Goal: Information Seeking & Learning: Learn about a topic

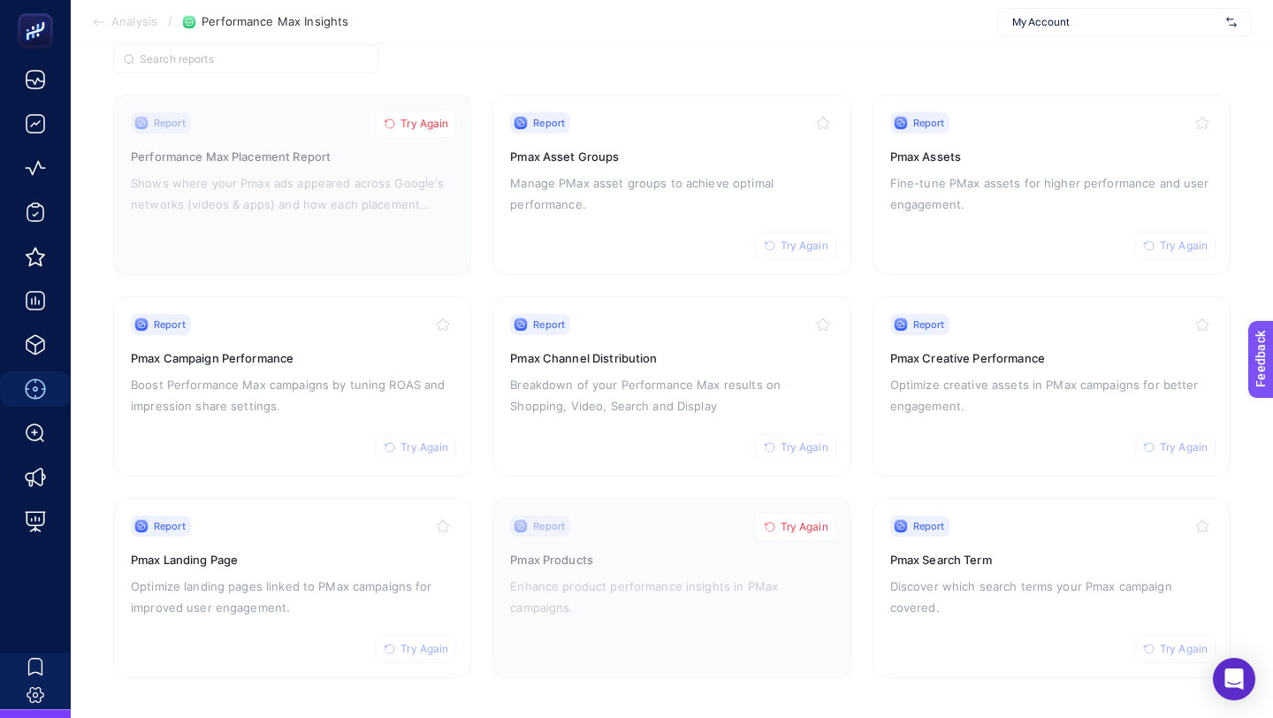
click at [1059, 27] on span "My Account" at bounding box center [1115, 22] width 207 height 14
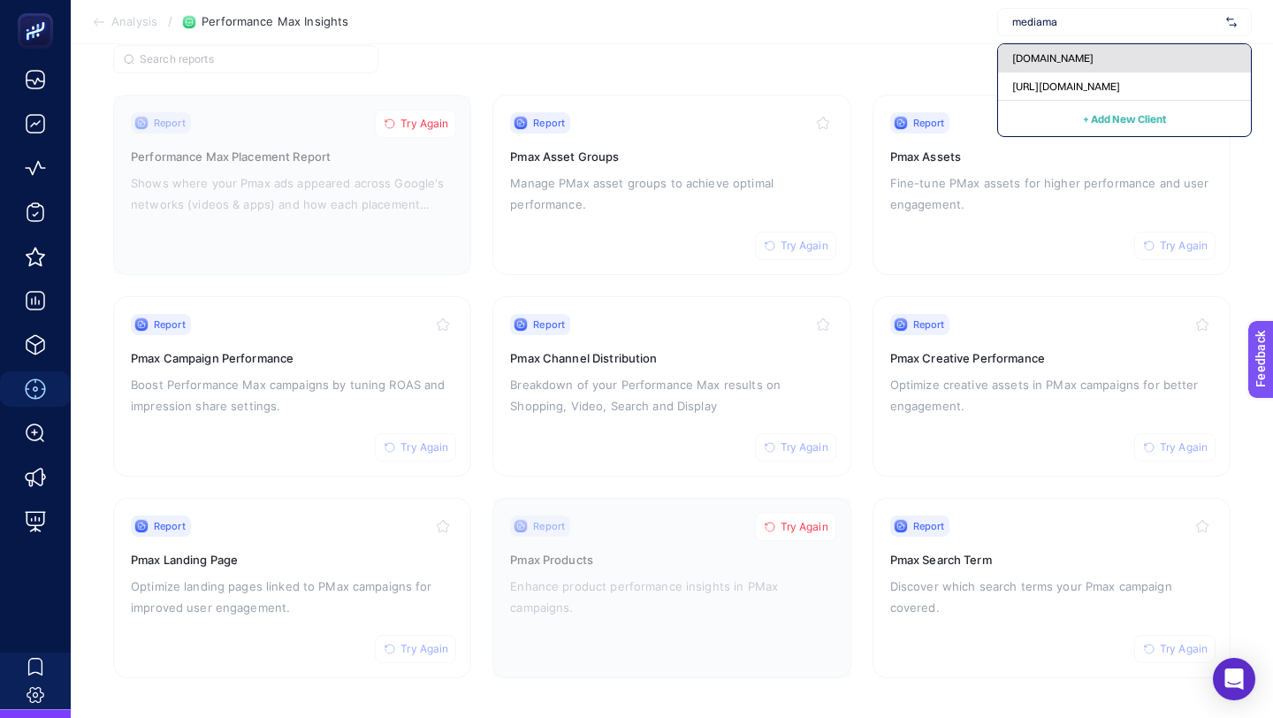
type input "mediama"
click at [1052, 48] on div "[DOMAIN_NAME]" at bounding box center [1124, 58] width 253 height 28
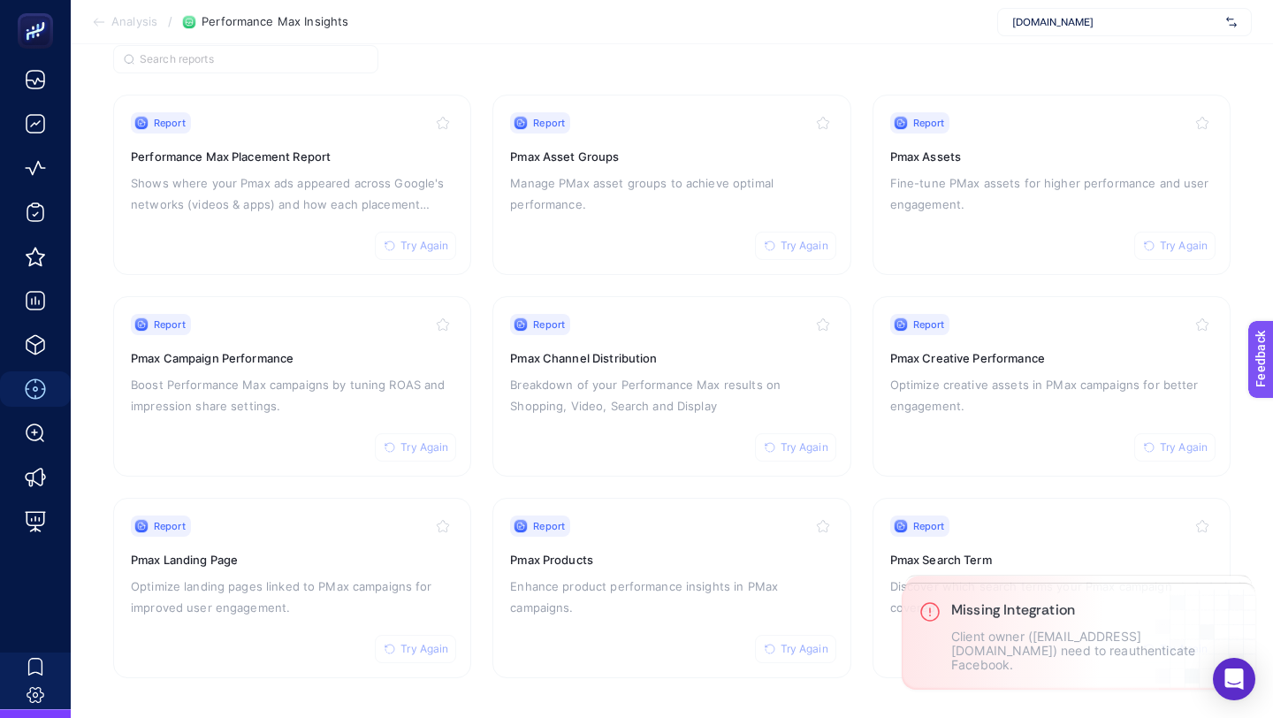
click at [1054, 23] on span "[DOMAIN_NAME]" at bounding box center [1115, 22] width 207 height 14
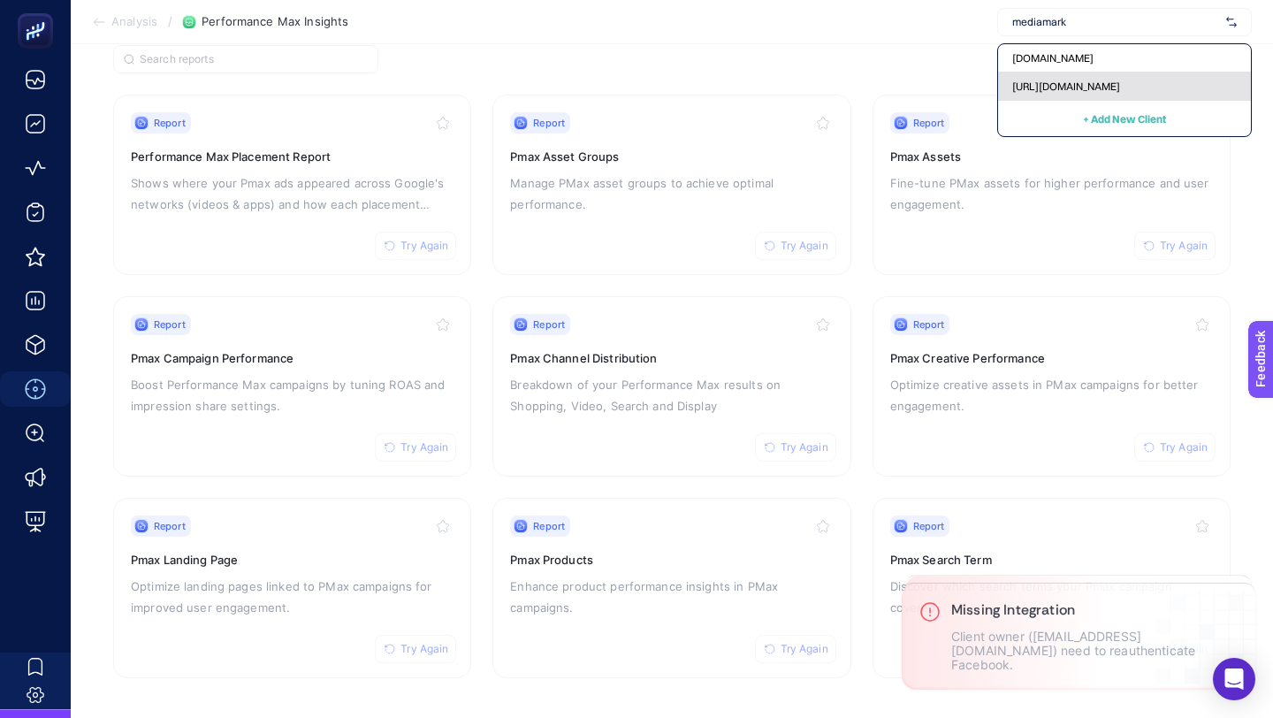
type input "mediamark"
click at [1040, 86] on span "https://www.mediamarkt.com.tr/" at bounding box center [1066, 87] width 108 height 14
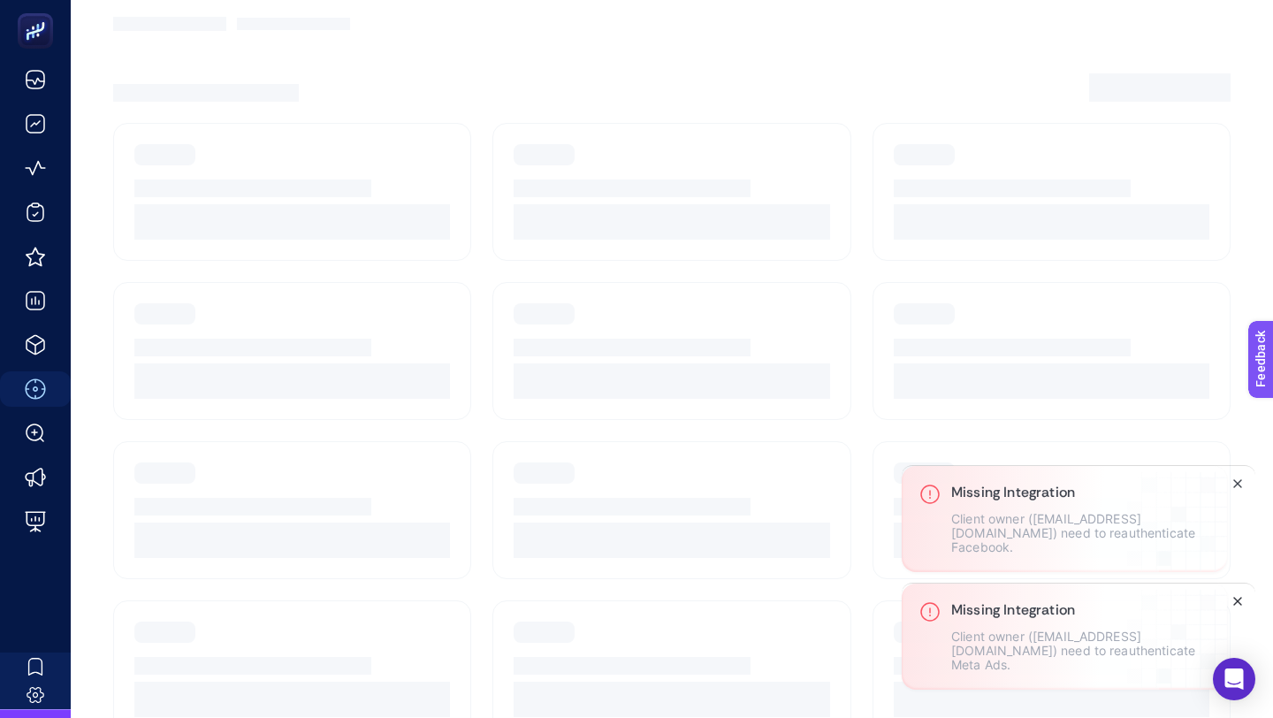
click at [1245, 603] on icon "Close" at bounding box center [1237, 601] width 14 height 14
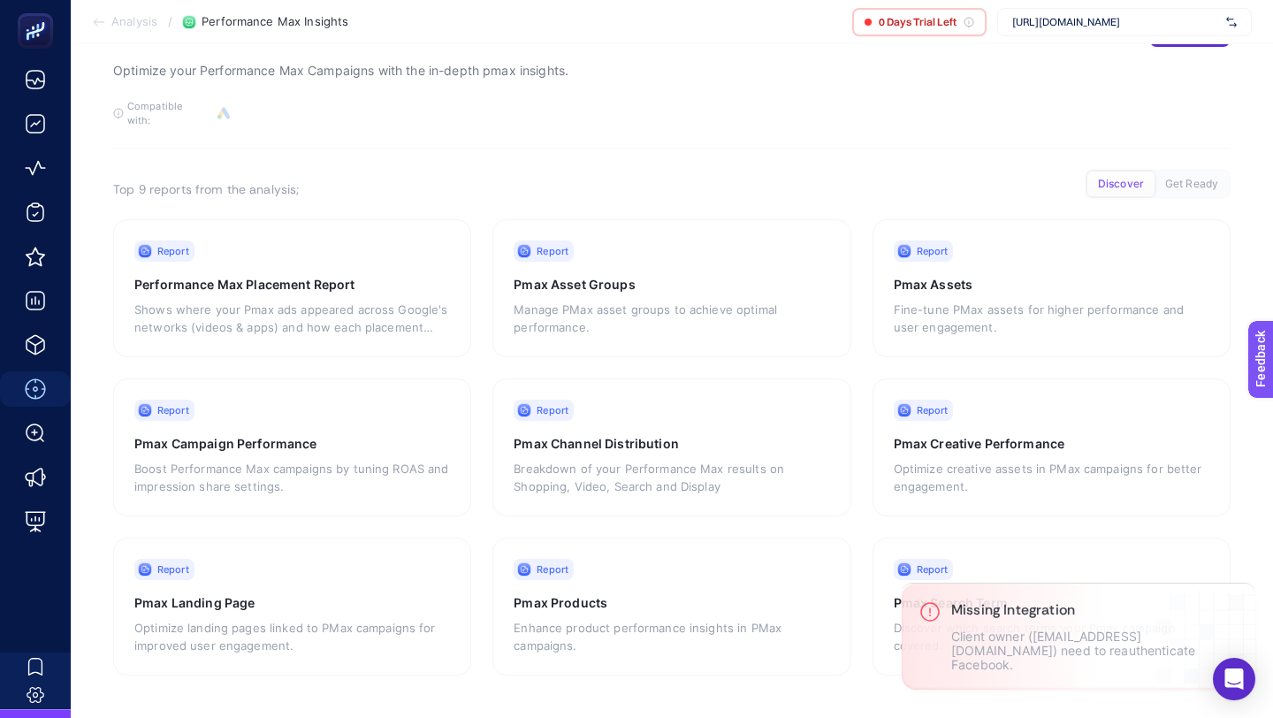
scroll to position [53, 0]
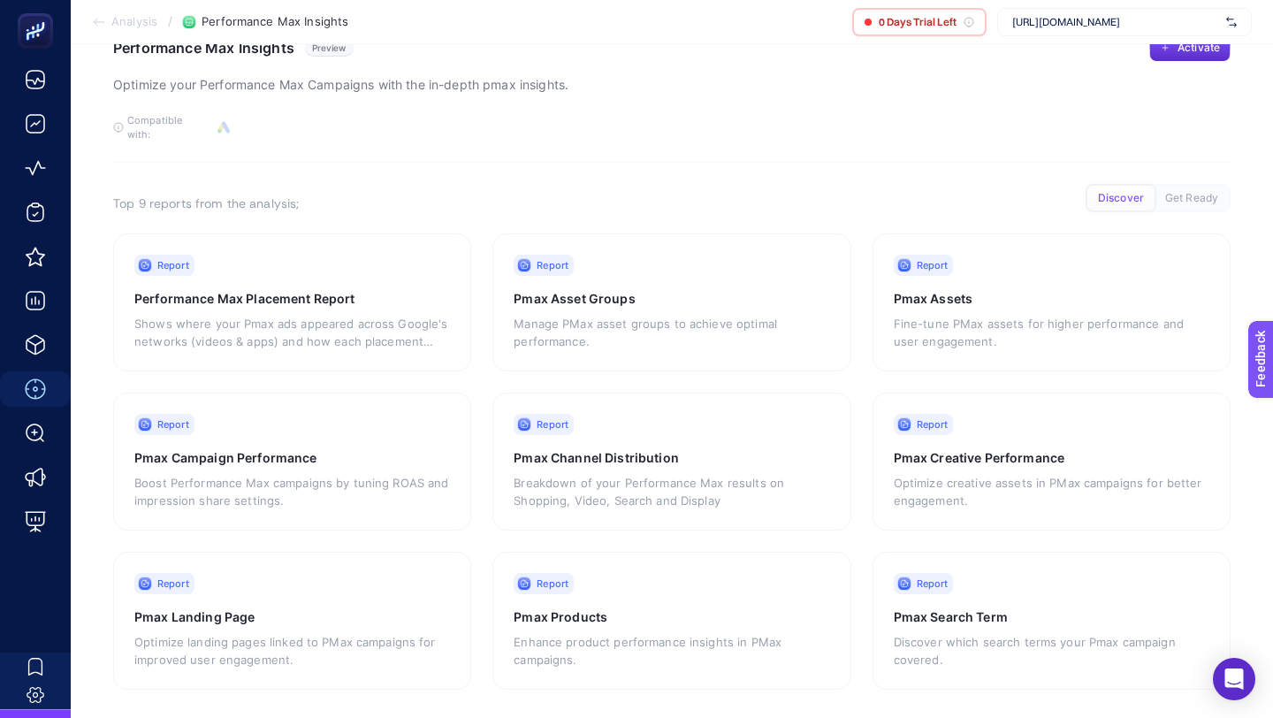
click at [1130, 20] on span "https://www.mediamarkt.com.tr/" at bounding box center [1115, 22] width 207 height 14
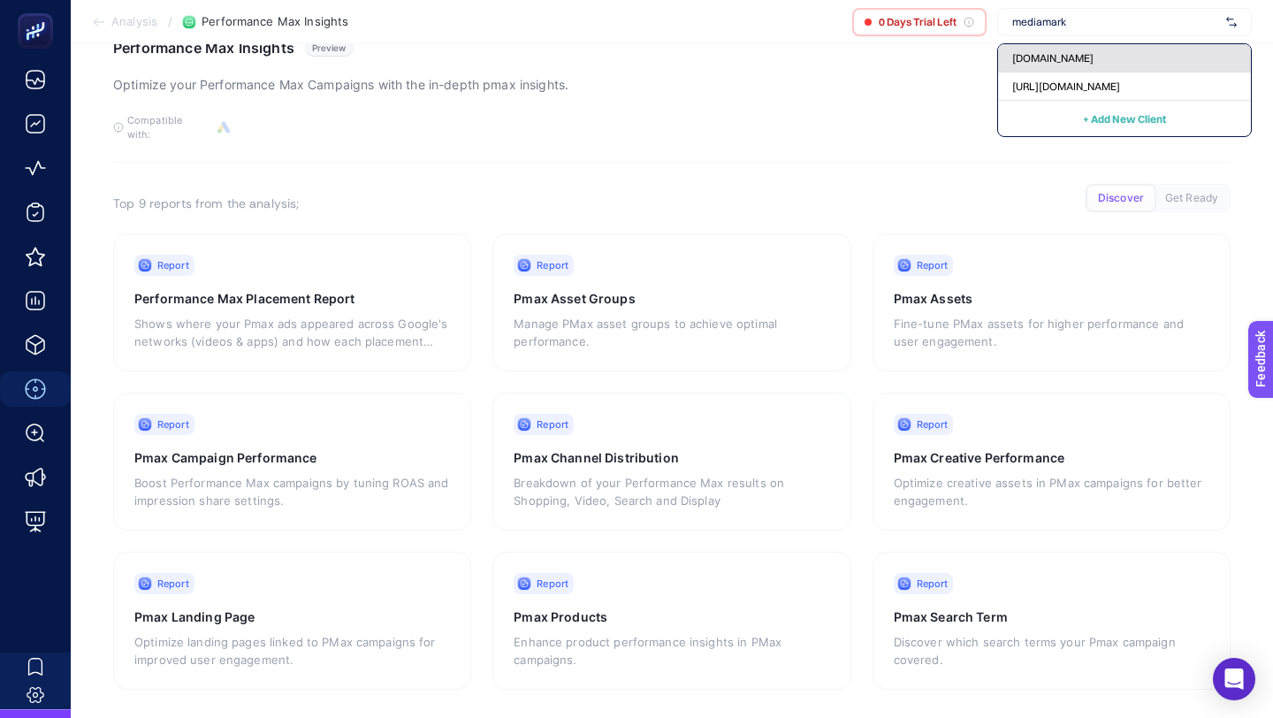
type input "mediamark"
click at [1128, 55] on div "[DOMAIN_NAME]" at bounding box center [1124, 58] width 253 height 28
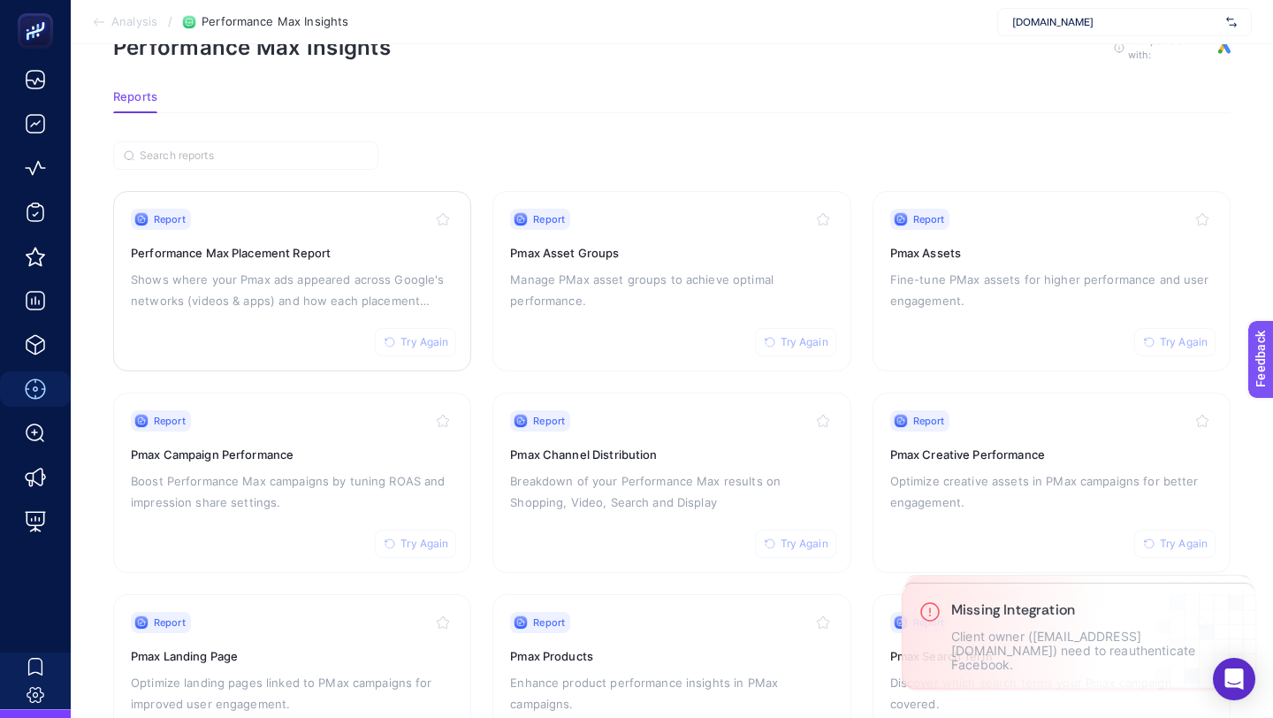
click at [400, 335] on span "Try Again" at bounding box center [424, 342] width 48 height 14
click at [435, 538] on span "Try Again" at bounding box center [424, 544] width 48 height 14
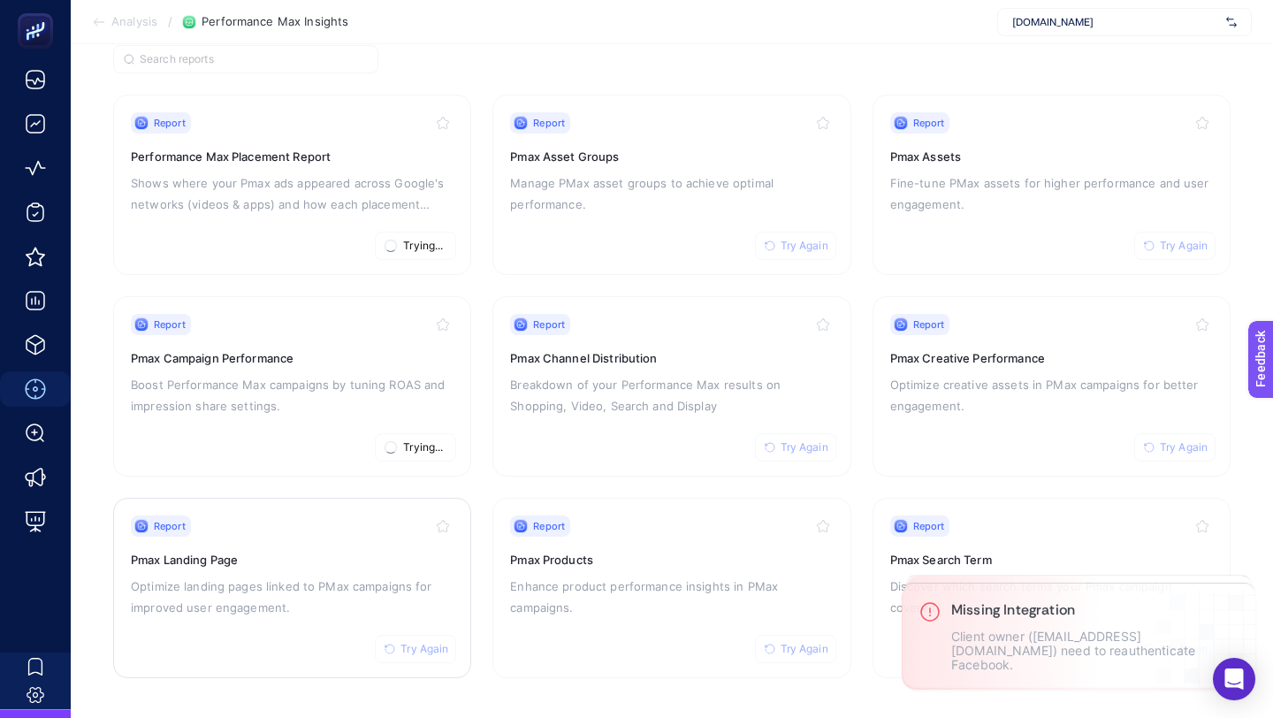
click at [442, 642] on span "Try Again" at bounding box center [424, 649] width 48 height 14
drag, startPoint x: 819, startPoint y: 645, endPoint x: 821, endPoint y: 478, distance: 167.1
click at [819, 645] on span "Try Again" at bounding box center [805, 649] width 48 height 14
click at [816, 441] on span "Try Again" at bounding box center [805, 447] width 48 height 14
click at [794, 245] on span "Try Again" at bounding box center [805, 246] width 48 height 14
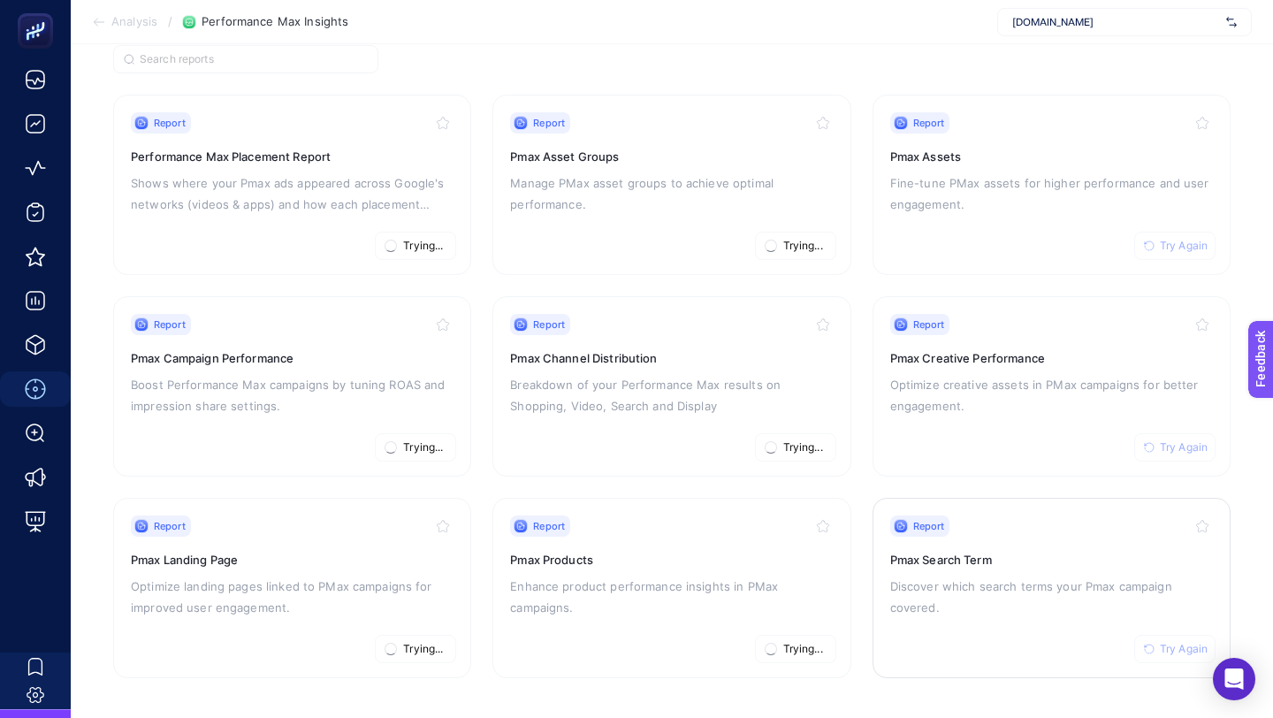
click at [1188, 647] on span "Try Again" at bounding box center [1184, 649] width 48 height 14
click at [1180, 443] on span "Try Again" at bounding box center [1184, 447] width 48 height 14
drag, startPoint x: 1179, startPoint y: 244, endPoint x: 765, endPoint y: 110, distance: 435.8
click at [1179, 244] on span "Try Again" at bounding box center [1184, 246] width 48 height 14
click at [154, 19] on span "Analysis" at bounding box center [134, 22] width 46 height 14
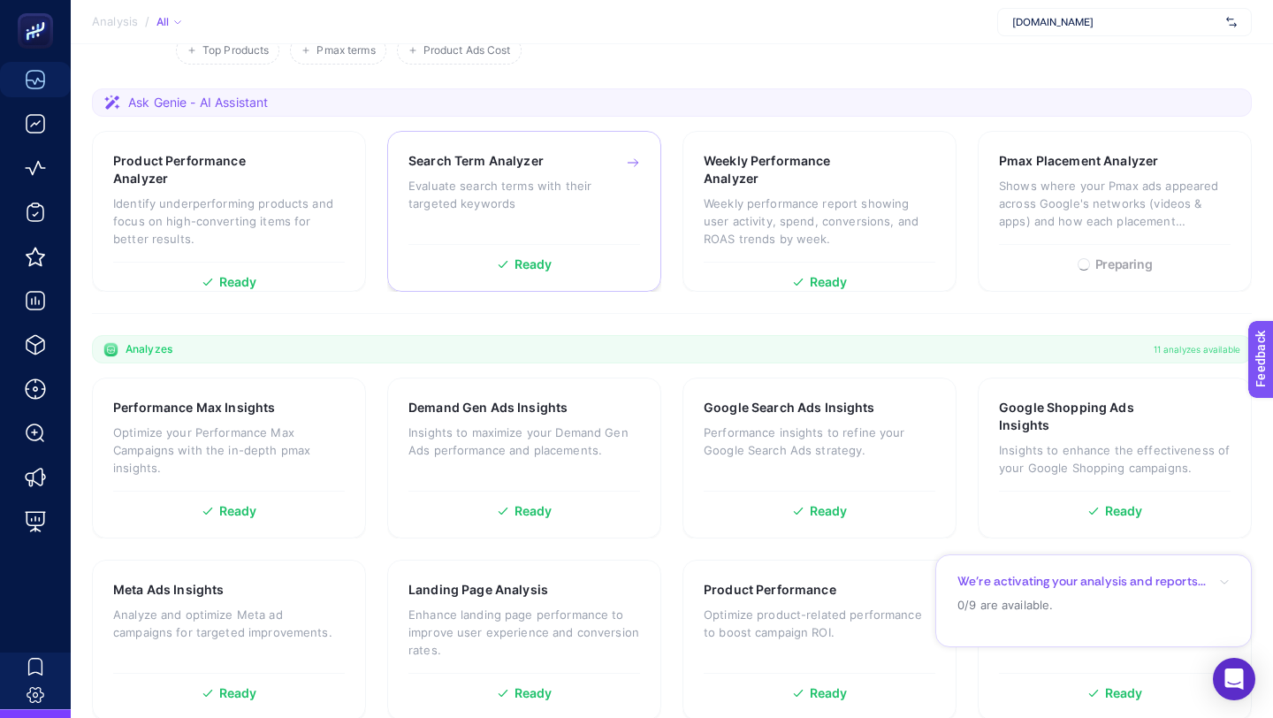
scroll to position [420, 0]
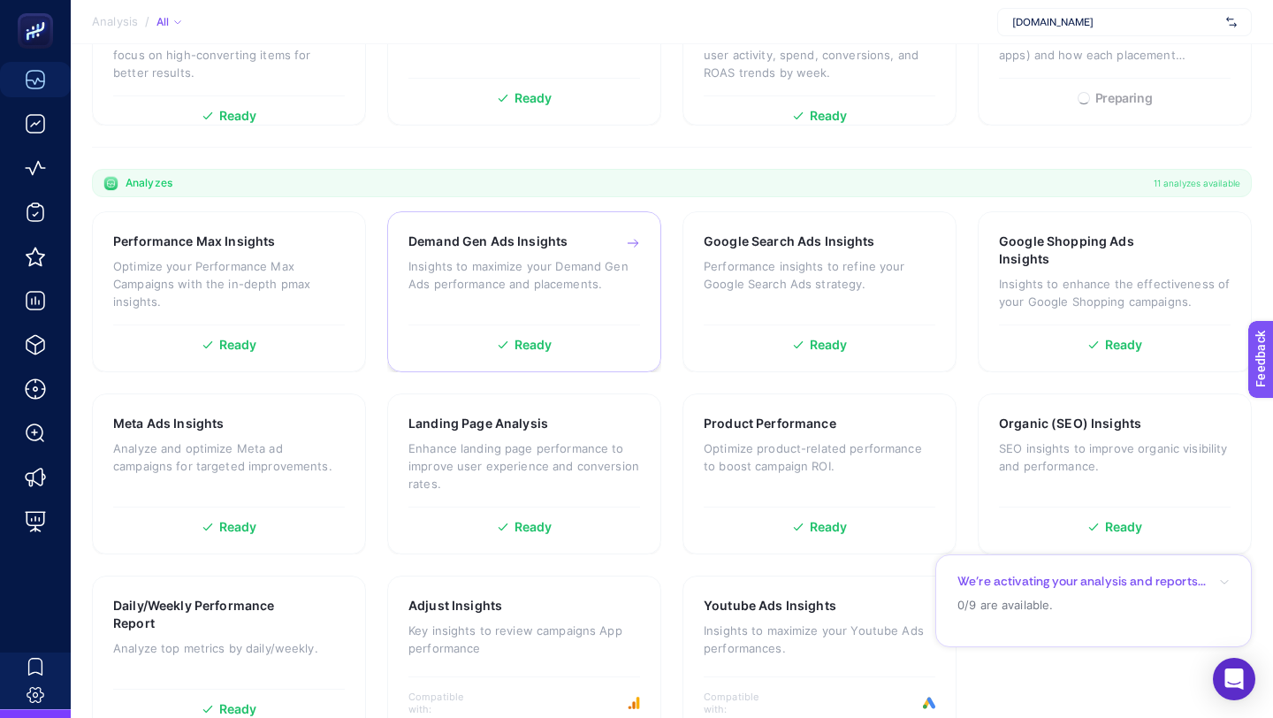
click at [512, 275] on p "Insights to maximize your Demand Gen Ads performance and placements." at bounding box center [524, 274] width 232 height 35
click at [759, 272] on p "Performance insights to refine your Google Search Ads strategy." at bounding box center [820, 274] width 232 height 35
click at [1034, 268] on div "Google Shopping Ads Insights Insights to enhance the effectiveness of your Goog…" at bounding box center [1115, 278] width 232 height 92
click at [219, 280] on p "Optimize your Performance Max Campaigns with the in-depth pmax insights." at bounding box center [229, 283] width 232 height 53
click at [227, 436] on div "Meta Ads Insights Analyze and optimize Meta ad campaigns for targeted improveme…" at bounding box center [229, 456] width 232 height 83
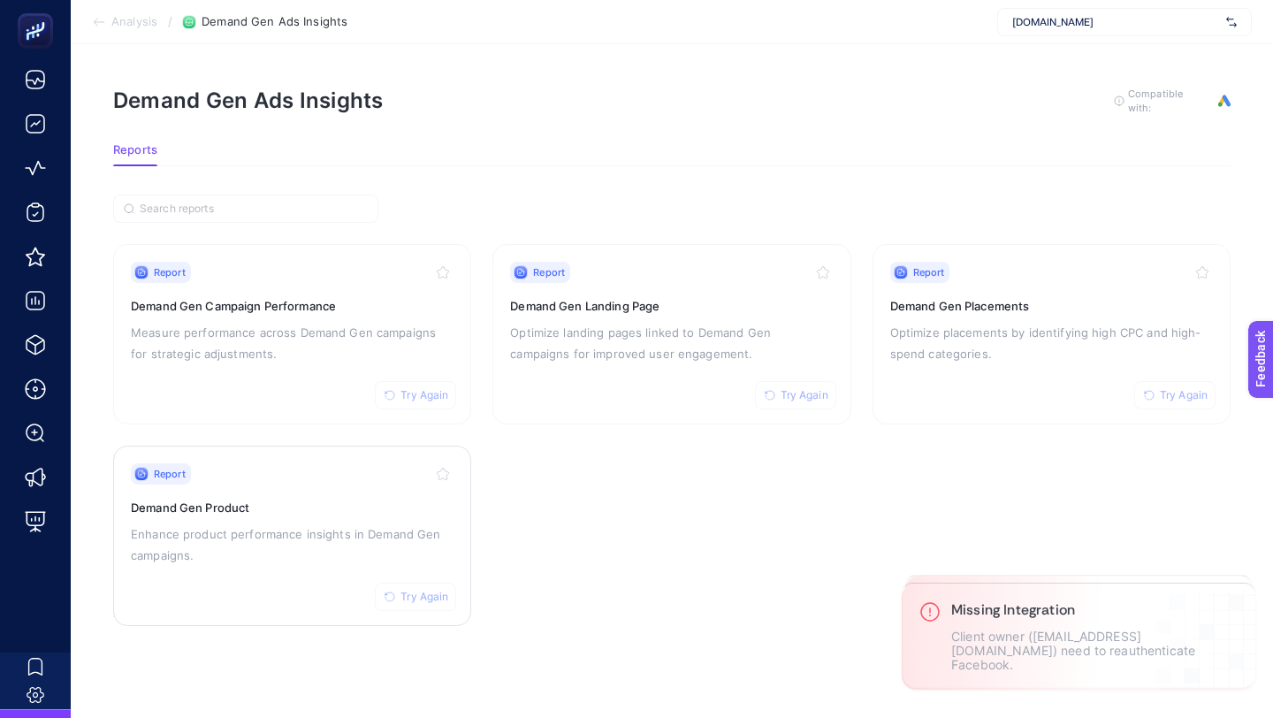
drag, startPoint x: 414, startPoint y: 392, endPoint x: 424, endPoint y: 480, distance: 89.0
click at [414, 392] on span "Try Again" at bounding box center [424, 395] width 48 height 14
click at [436, 590] on span "Try Again" at bounding box center [424, 597] width 48 height 14
drag, startPoint x: 781, startPoint y: 396, endPoint x: 840, endPoint y: 386, distance: 59.1
click at [781, 396] on span "Try Again" at bounding box center [805, 395] width 48 height 14
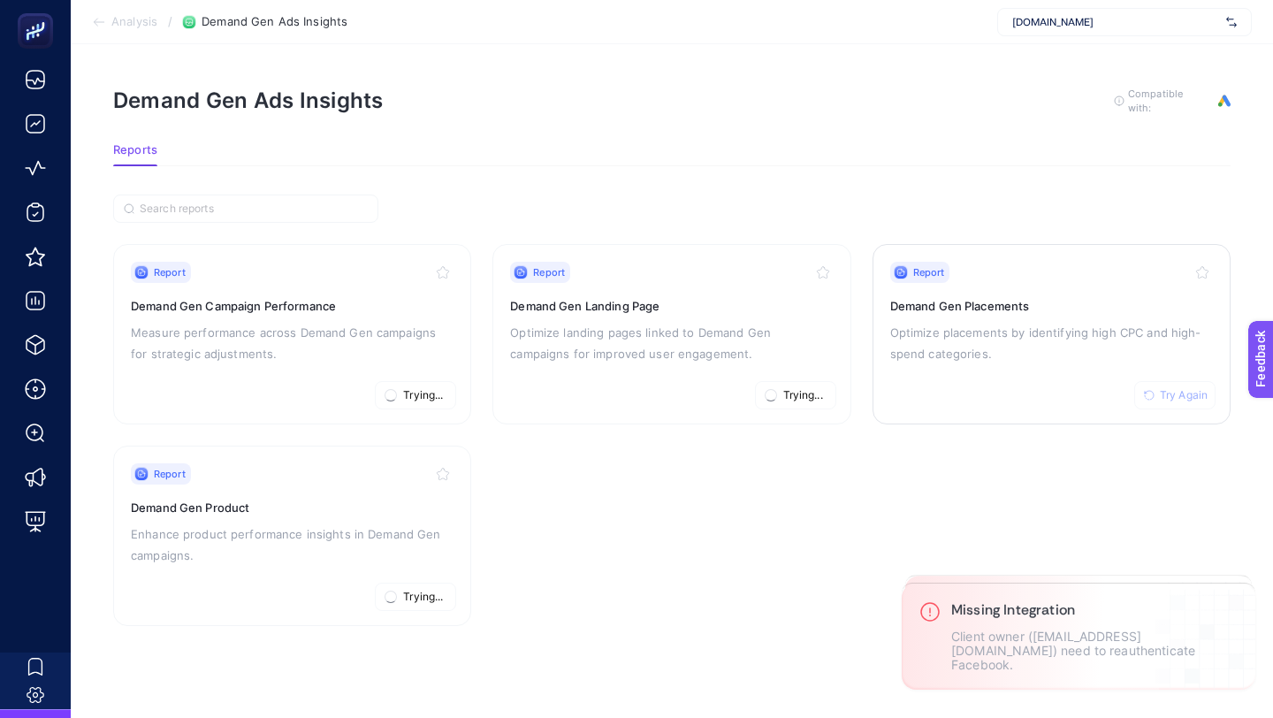
click at [1179, 388] on span "Try Again" at bounding box center [1184, 395] width 48 height 14
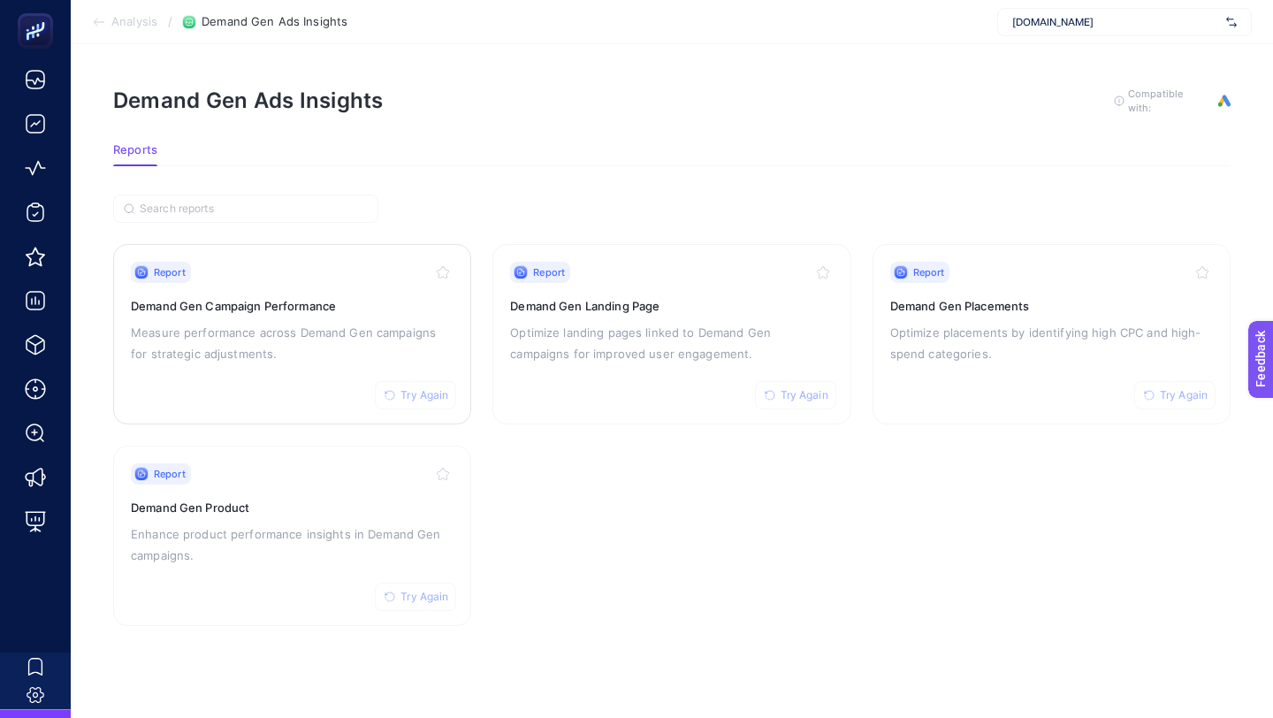
click at [419, 392] on span "Try Again" at bounding box center [424, 395] width 48 height 14
click at [418, 592] on span "Try Again" at bounding box center [424, 597] width 48 height 14
click at [788, 394] on span "Try Again" at bounding box center [805, 395] width 48 height 14
click at [1146, 397] on icon "button" at bounding box center [1149, 395] width 11 height 11
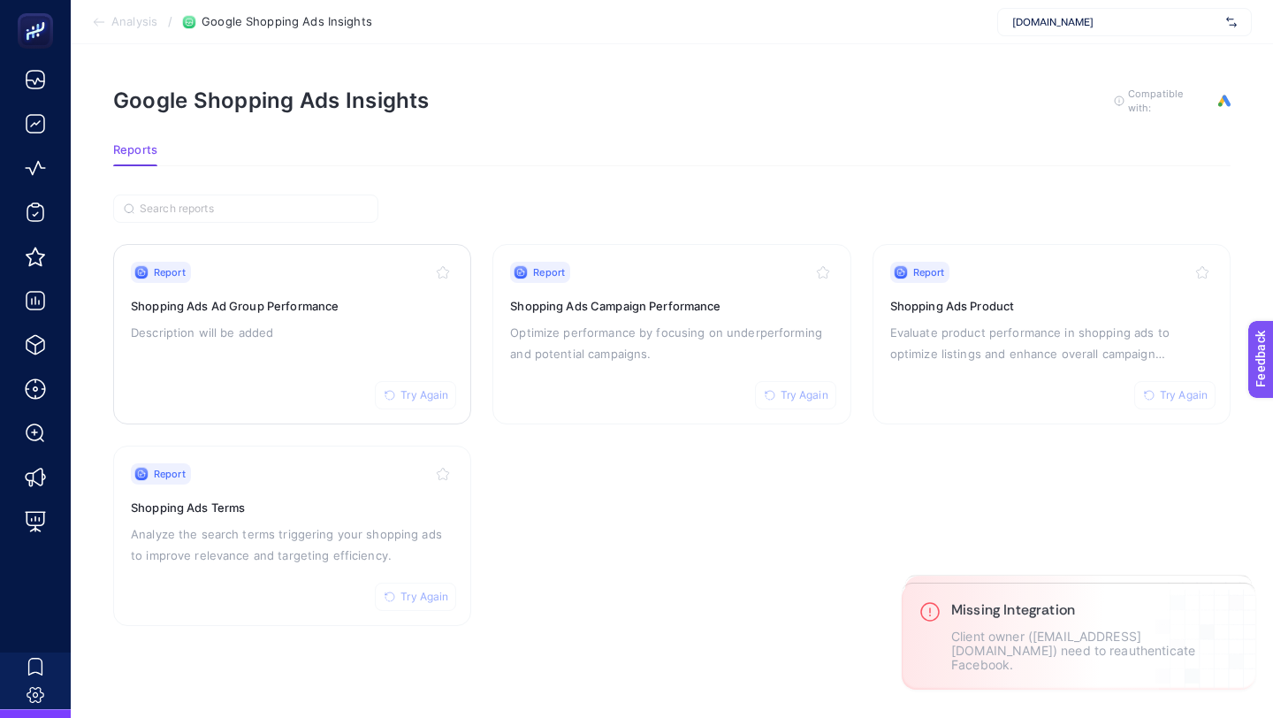
click at [414, 391] on span "Try Again" at bounding box center [424, 395] width 48 height 14
click at [425, 593] on span "Try Again" at bounding box center [424, 597] width 48 height 14
click at [770, 397] on icon "button" at bounding box center [770, 395] width 11 height 11
drag, startPoint x: 1186, startPoint y: 392, endPoint x: 1092, endPoint y: 329, distance: 113.5
click at [1186, 392] on span "Try Again" at bounding box center [1184, 395] width 48 height 14
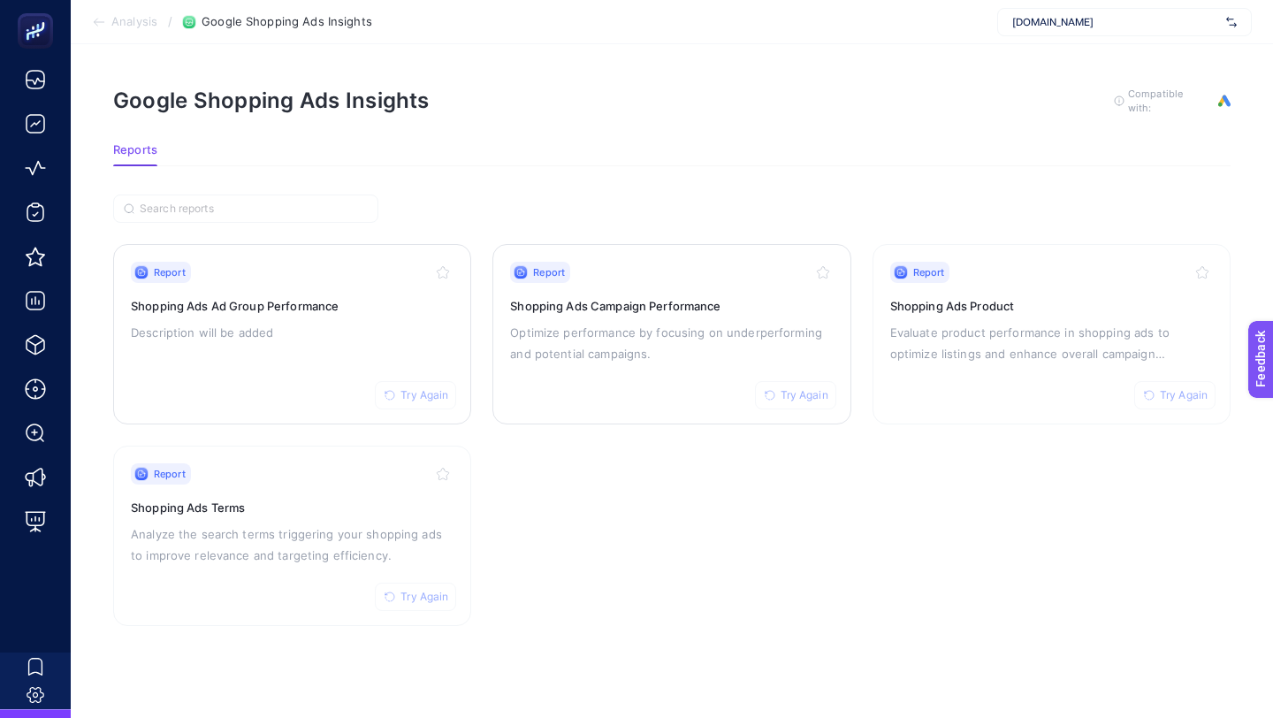
click at [433, 393] on span "Try Again" at bounding box center [424, 395] width 48 height 14
click at [446, 597] on span "Try Again" at bounding box center [424, 597] width 48 height 14
click at [1146, 385] on button "Try Again" at bounding box center [1174, 395] width 81 height 28
click at [805, 396] on span "Try Again" at bounding box center [805, 395] width 48 height 14
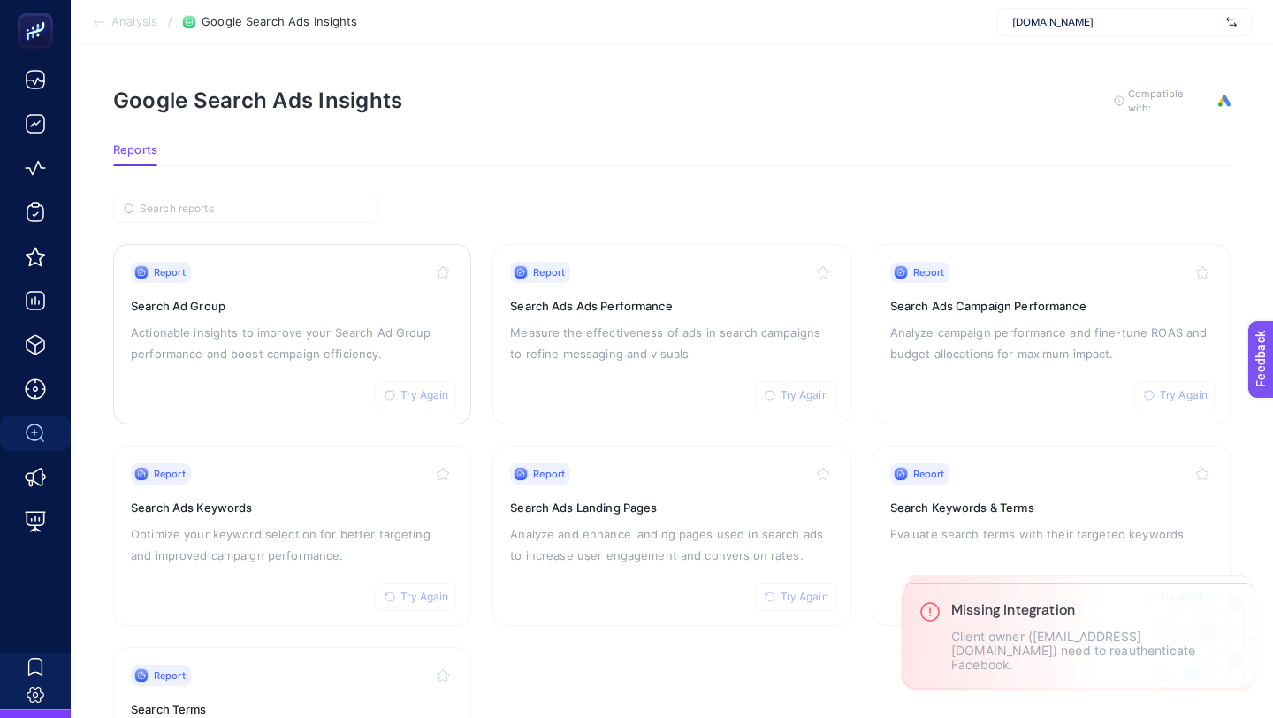
drag, startPoint x: 393, startPoint y: 392, endPoint x: 390, endPoint y: 415, distance: 23.3
click at [393, 392] on icon "button" at bounding box center [390, 395] width 11 height 11
click at [413, 592] on span "Try Again" at bounding box center [424, 597] width 48 height 14
click at [808, 590] on span "Try Again" at bounding box center [805, 597] width 48 height 14
click at [1181, 392] on span "Try Again" at bounding box center [1184, 395] width 48 height 14
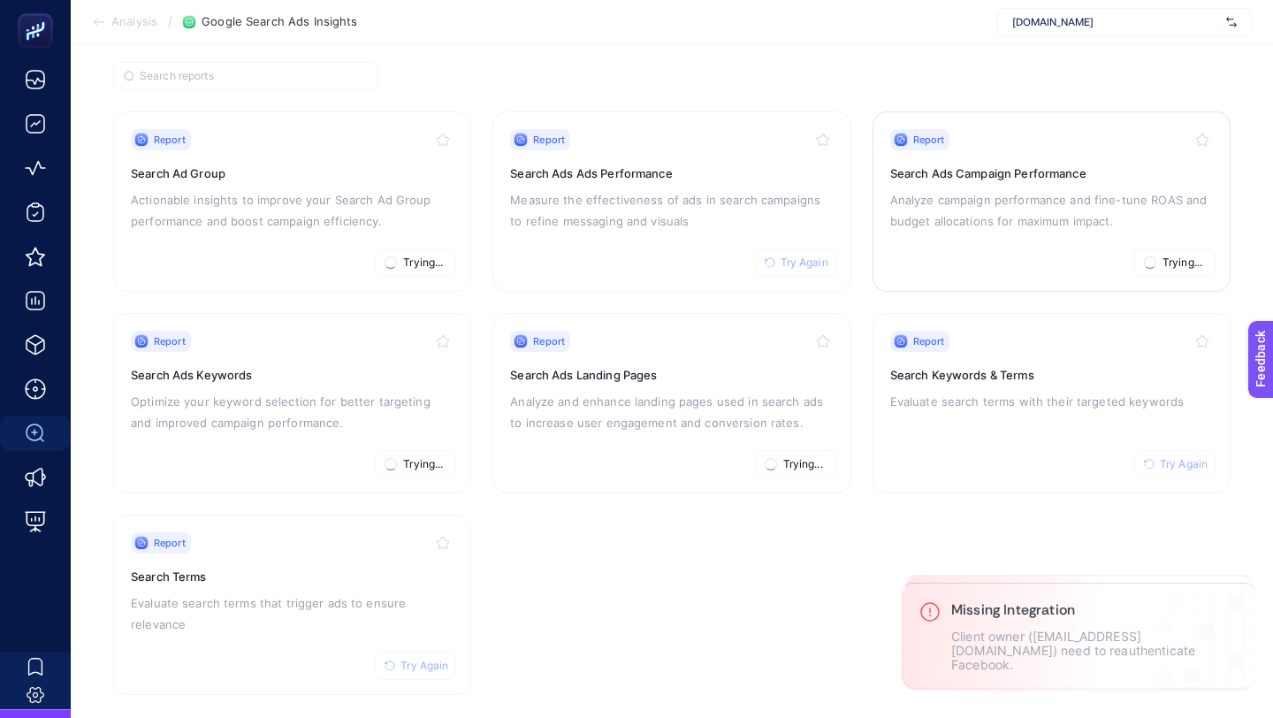
scroll to position [149, 0]
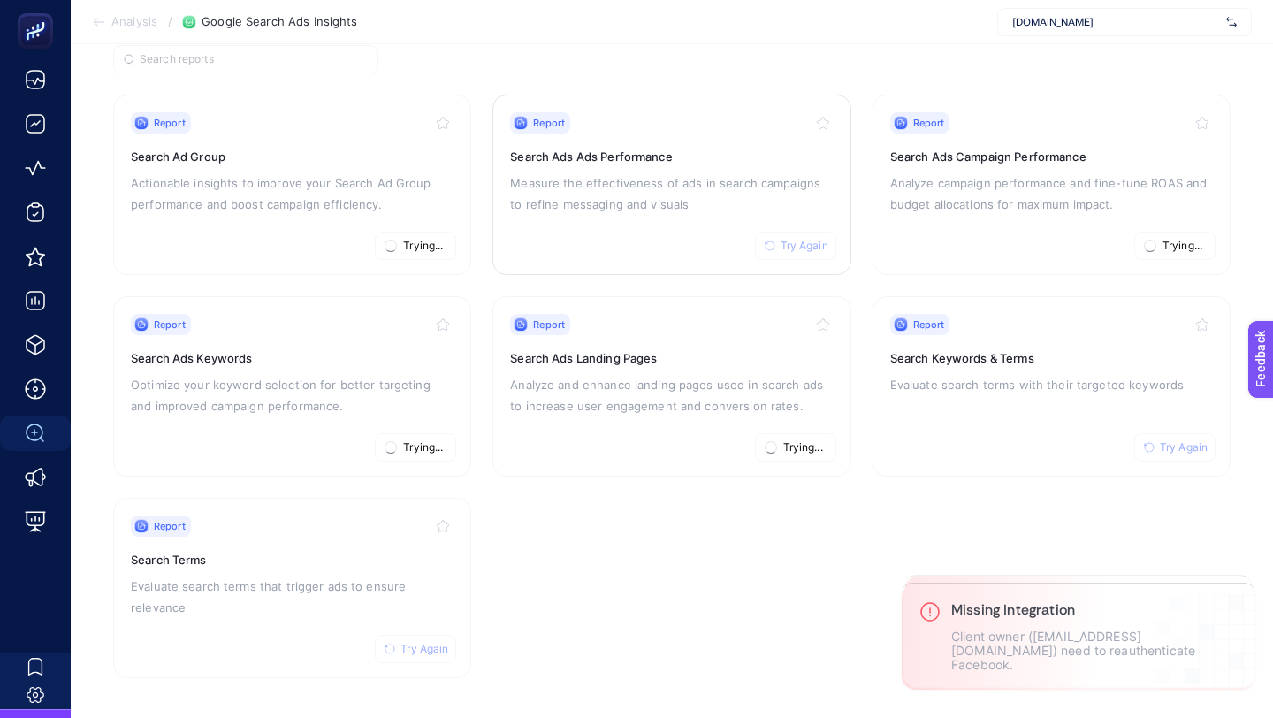
drag, startPoint x: 1169, startPoint y: 445, endPoint x: 739, endPoint y: 253, distance: 471.6
click at [1169, 445] on span "Try Again" at bounding box center [1184, 447] width 48 height 14
drag, startPoint x: 802, startPoint y: 250, endPoint x: 765, endPoint y: 306, distance: 66.4
click at [802, 250] on button "Try Again" at bounding box center [795, 246] width 81 height 28
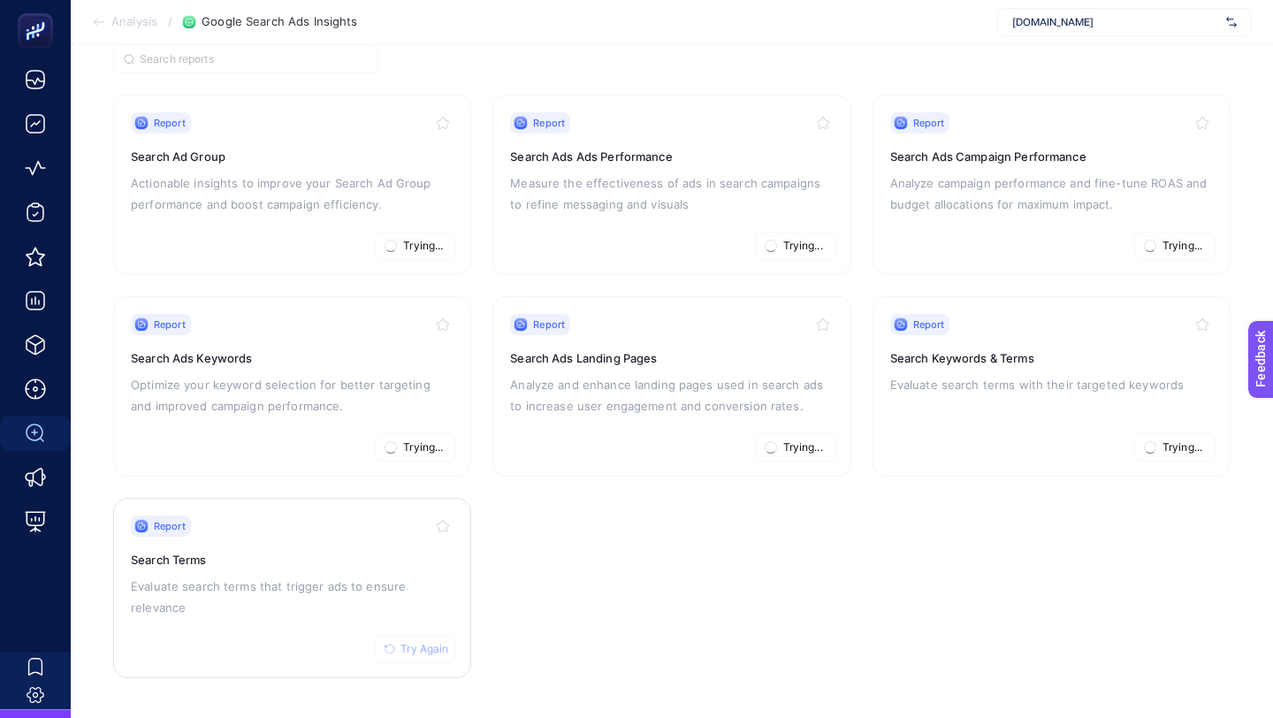
click at [436, 642] on span "Try Again" at bounding box center [424, 649] width 48 height 14
click at [428, 241] on span "Try Again" at bounding box center [424, 246] width 48 height 14
click at [411, 442] on span "Try Again" at bounding box center [424, 447] width 48 height 14
click at [424, 651] on span "Try Again" at bounding box center [424, 649] width 48 height 14
click at [811, 453] on button "Try Again" at bounding box center [795, 447] width 81 height 28
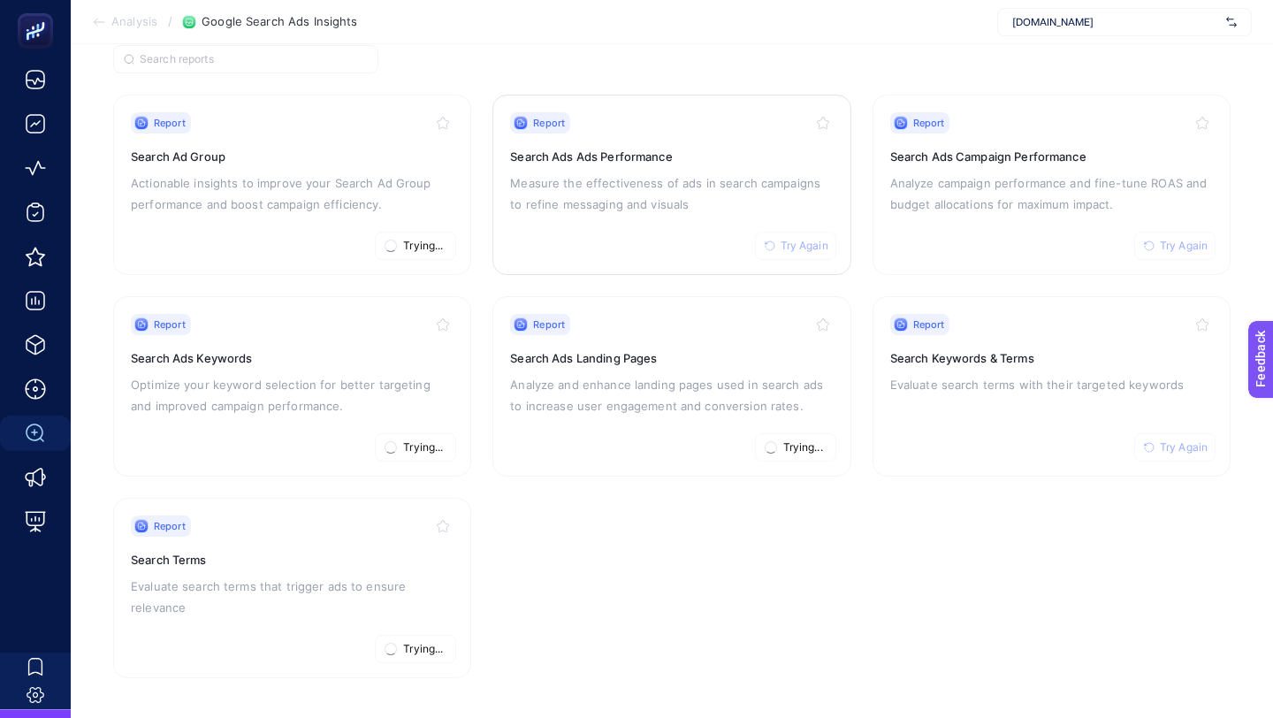
click at [808, 232] on button "Try Again" at bounding box center [795, 246] width 81 height 28
click at [1191, 234] on button "Try Again" at bounding box center [1174, 246] width 81 height 28
click at [1152, 448] on icon "button" at bounding box center [1149, 447] width 11 height 11
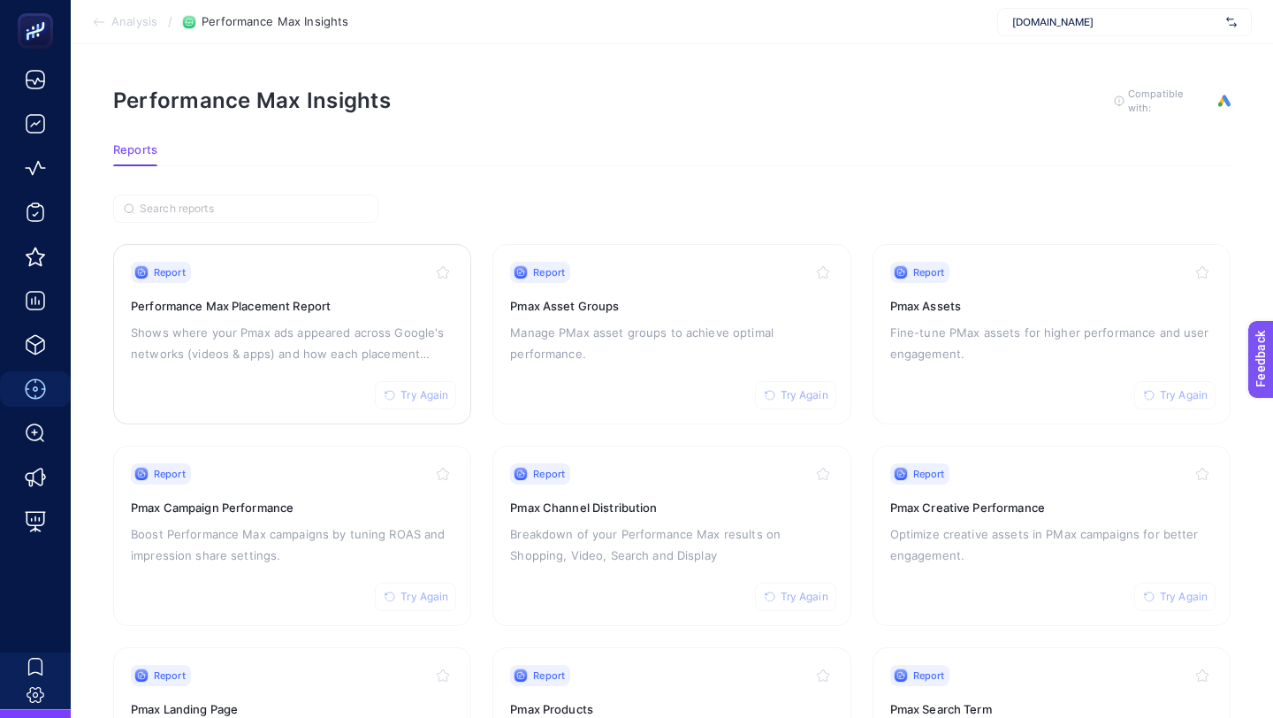
click at [409, 391] on span "Try Again" at bounding box center [424, 395] width 48 height 14
click at [819, 392] on span "Try Again" at bounding box center [805, 395] width 48 height 14
click at [1194, 388] on span "Try Again" at bounding box center [1184, 395] width 48 height 14
drag, startPoint x: 1184, startPoint y: 592, endPoint x: 997, endPoint y: 611, distance: 187.4
click at [1184, 592] on span "Try Again" at bounding box center [1184, 597] width 48 height 14
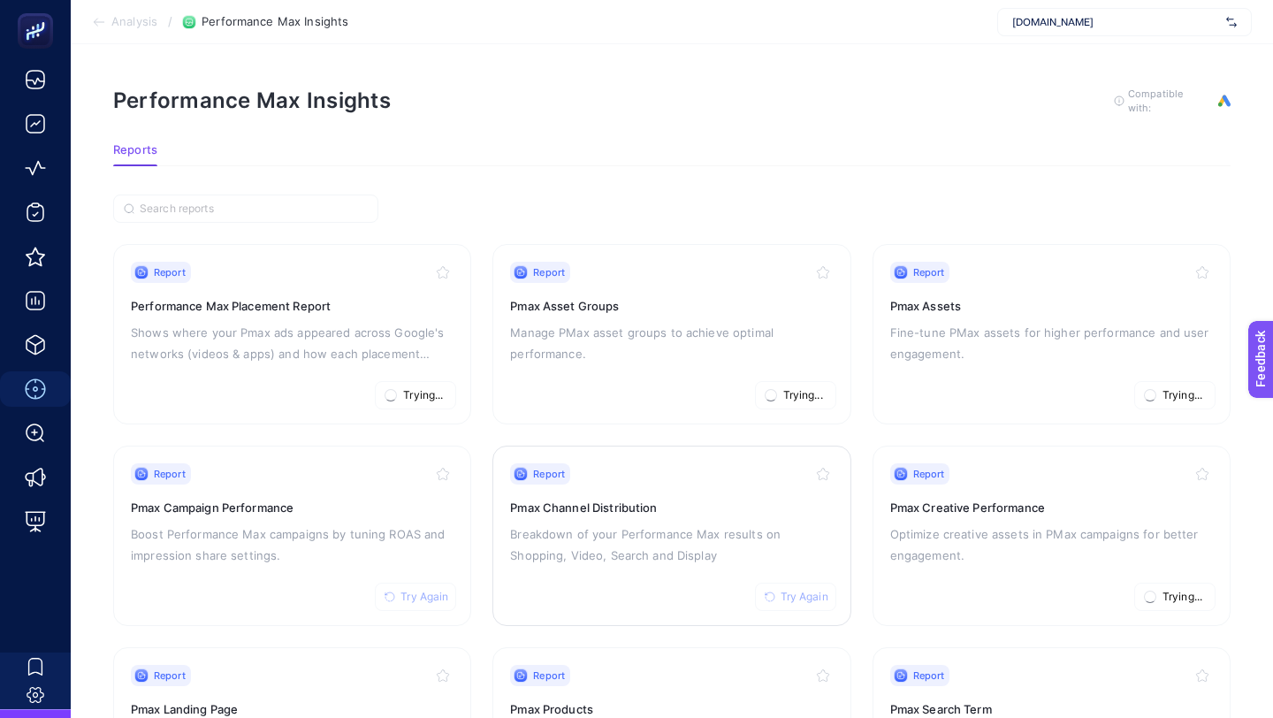
drag, startPoint x: 822, startPoint y: 591, endPoint x: 537, endPoint y: 590, distance: 285.5
click at [821, 591] on span "Try Again" at bounding box center [805, 597] width 48 height 14
click at [427, 592] on span "Try Again" at bounding box center [424, 597] width 48 height 14
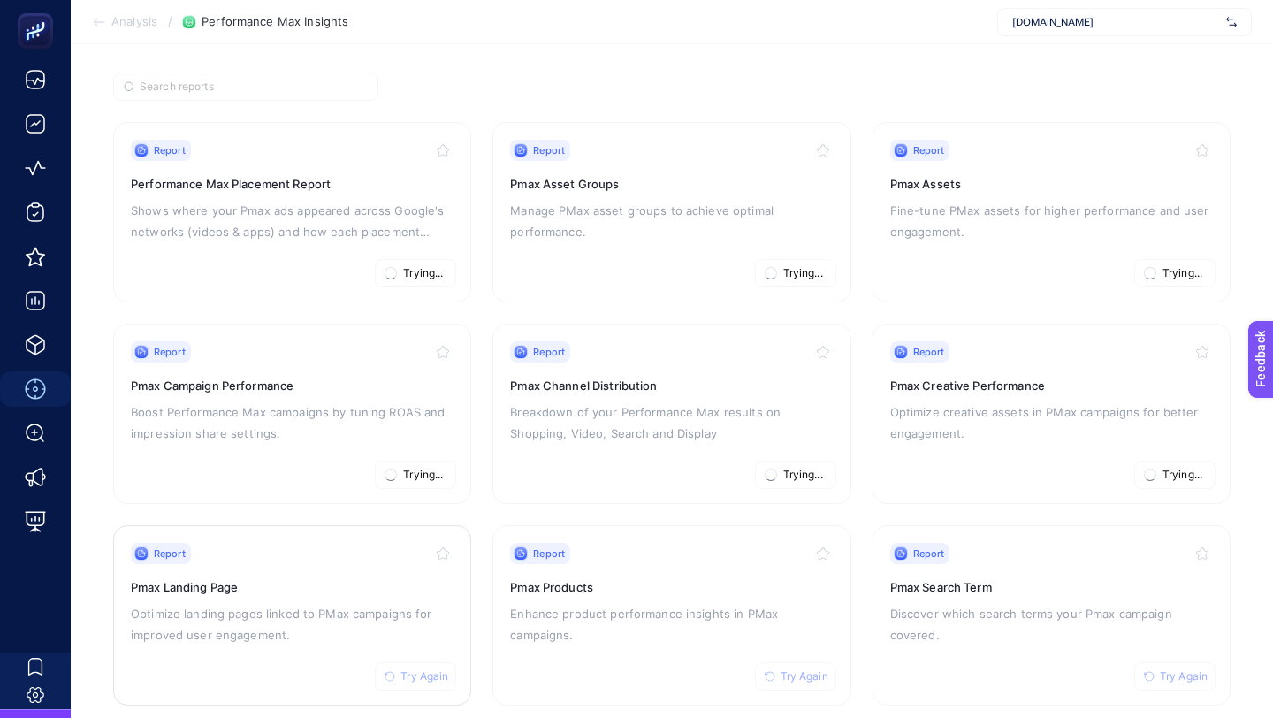
scroll to position [149, 0]
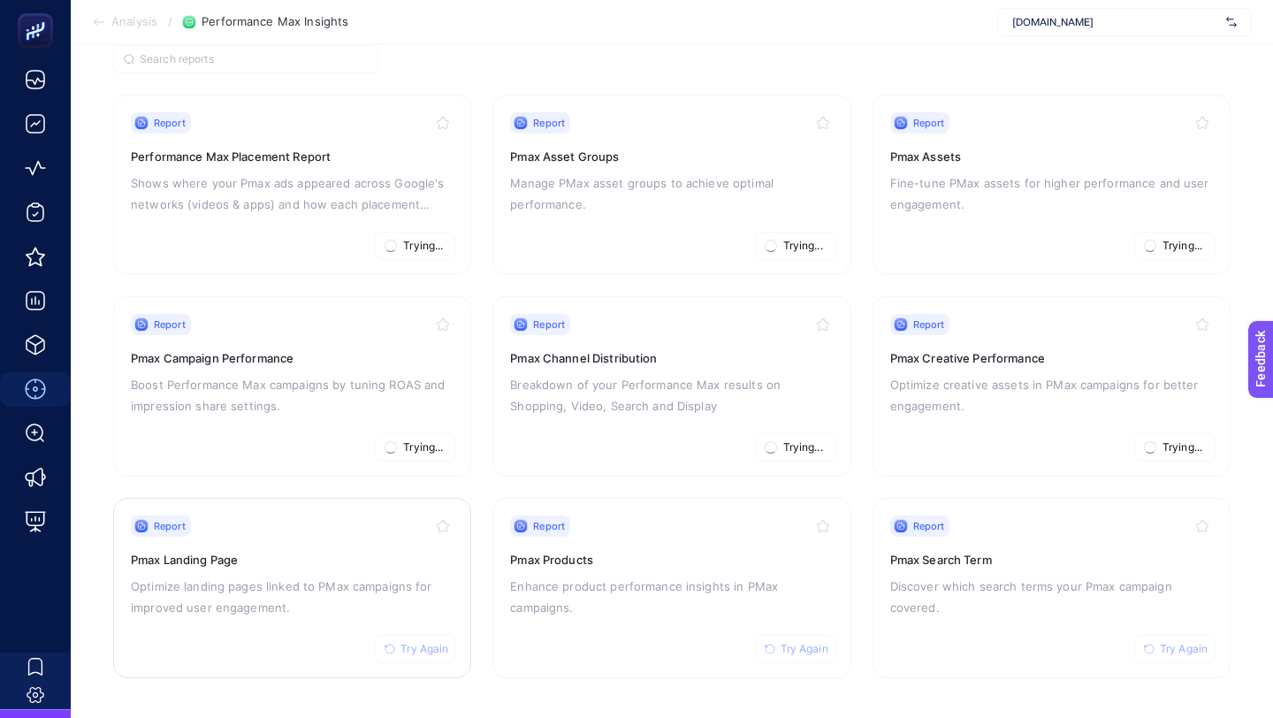
click at [409, 650] on span "Try Again" at bounding box center [424, 649] width 48 height 14
click at [812, 643] on span "Try Again" at bounding box center [805, 649] width 48 height 14
click at [1182, 643] on span "Try Again" at bounding box center [1184, 649] width 48 height 14
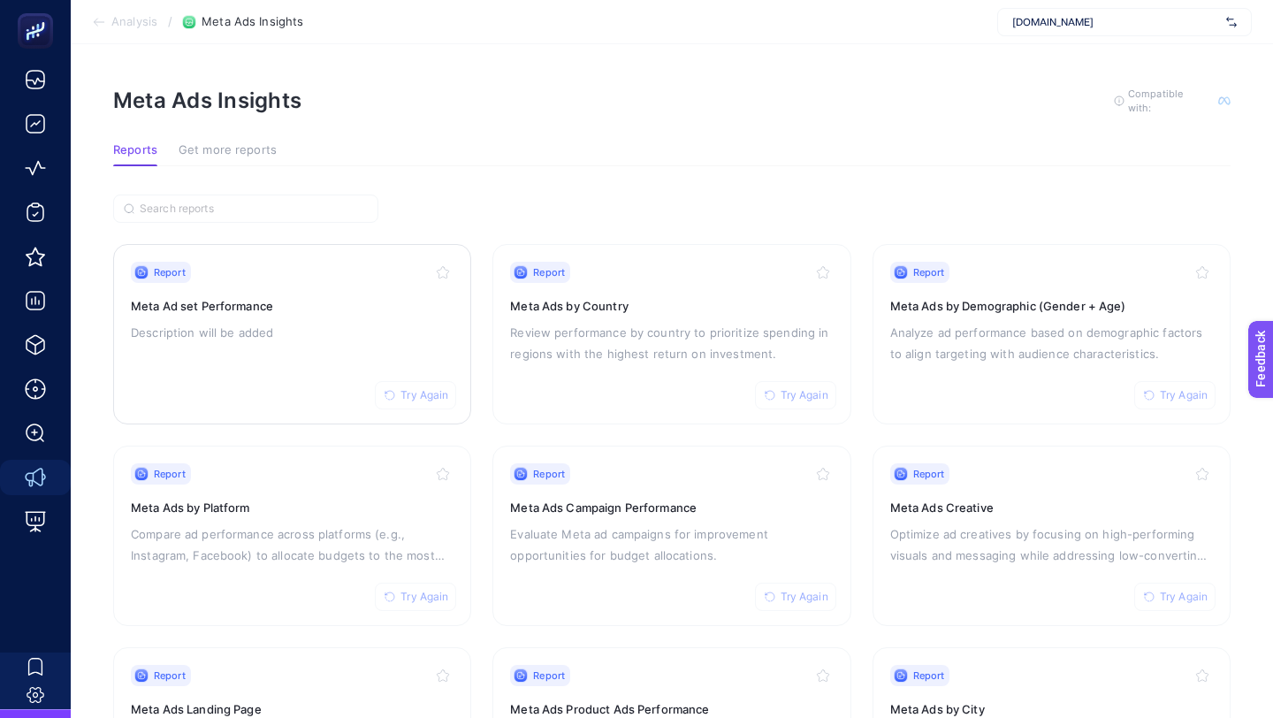
click at [418, 398] on span "Try Again" at bounding box center [424, 395] width 48 height 14
click at [784, 395] on span "Try Again" at bounding box center [805, 395] width 48 height 14
click at [1179, 383] on button "Try Again" at bounding box center [1174, 395] width 81 height 28
click at [1181, 586] on button "Try Again" at bounding box center [1174, 597] width 81 height 28
click at [814, 592] on span "Try Again" at bounding box center [805, 597] width 48 height 14
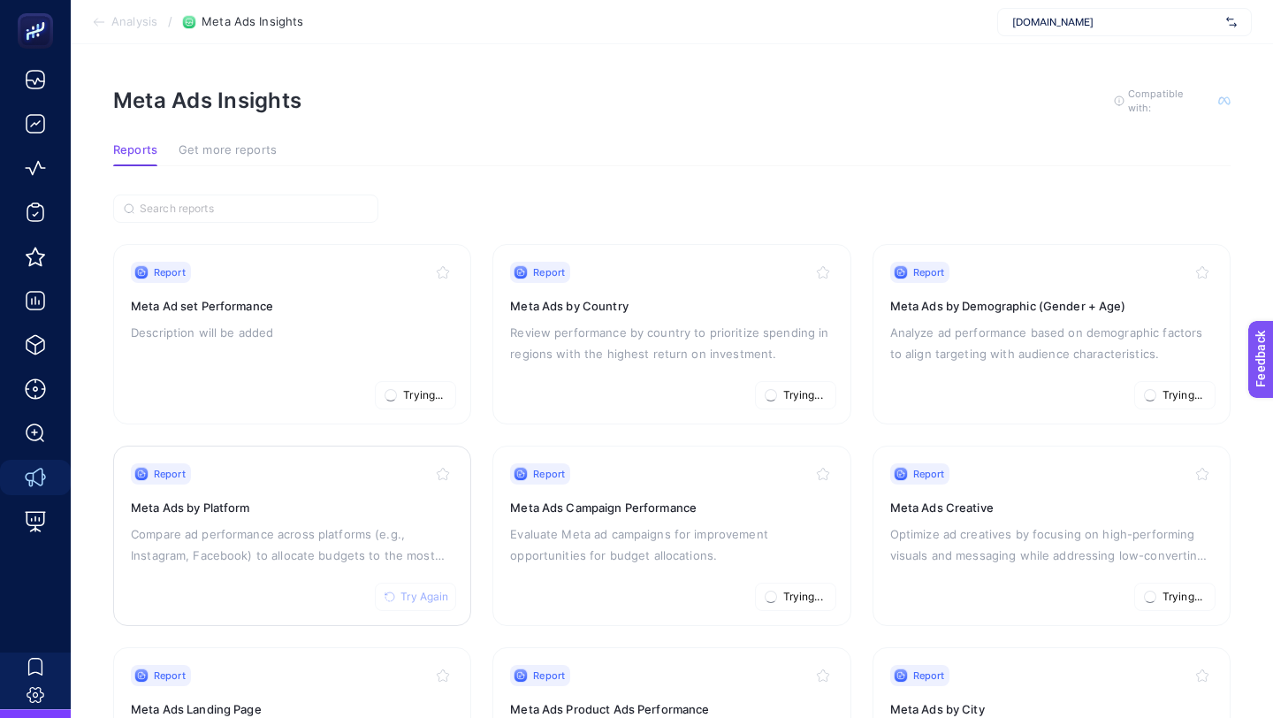
drag, startPoint x: 430, startPoint y: 590, endPoint x: 438, endPoint y: 583, distance: 9.4
click at [430, 590] on span "Try Again" at bounding box center [424, 597] width 48 height 14
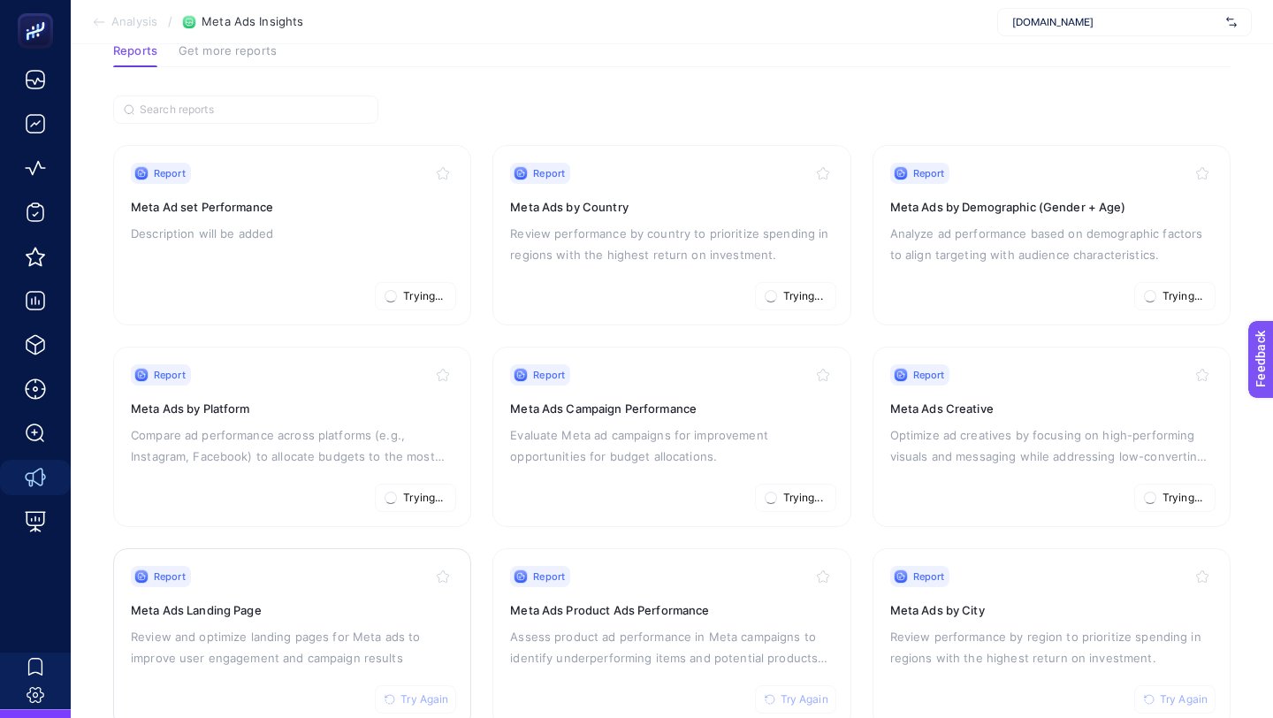
scroll to position [277, 0]
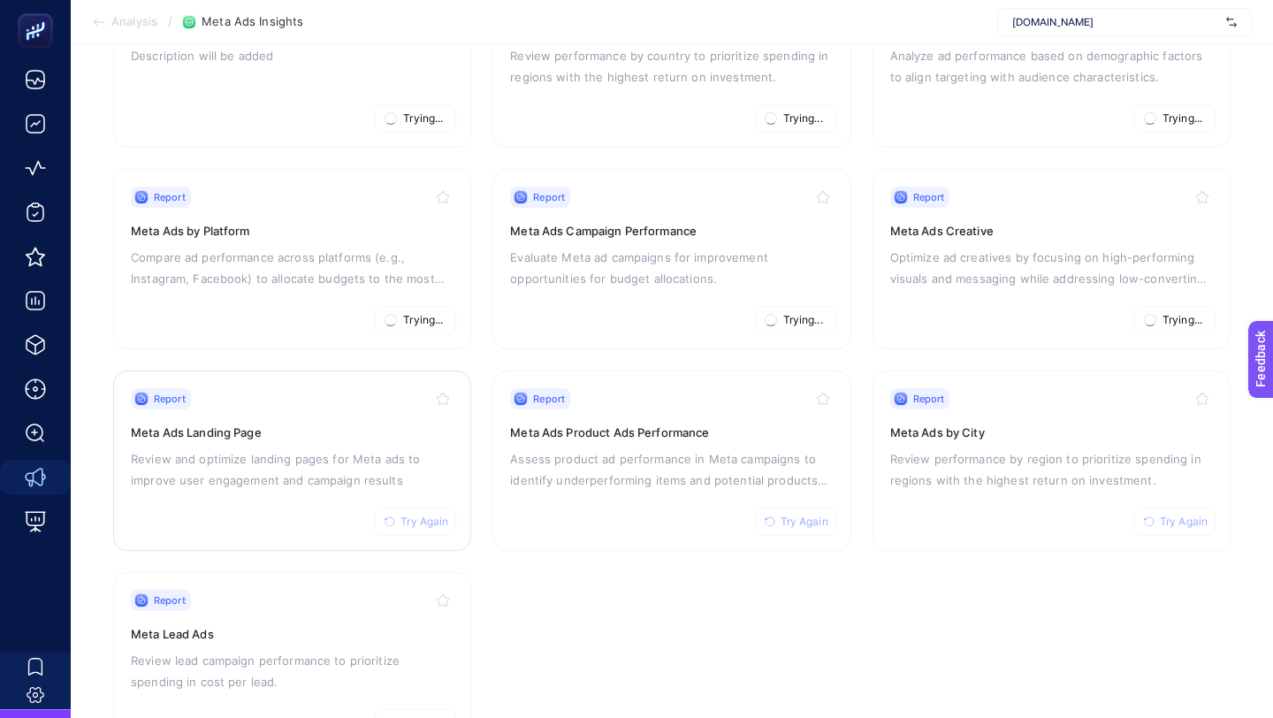
click at [409, 524] on span "Try Again" at bounding box center [424, 521] width 48 height 14
click at [811, 522] on span "Try Again" at bounding box center [805, 521] width 48 height 14
click at [1192, 518] on span "Try Again" at bounding box center [1184, 521] width 48 height 14
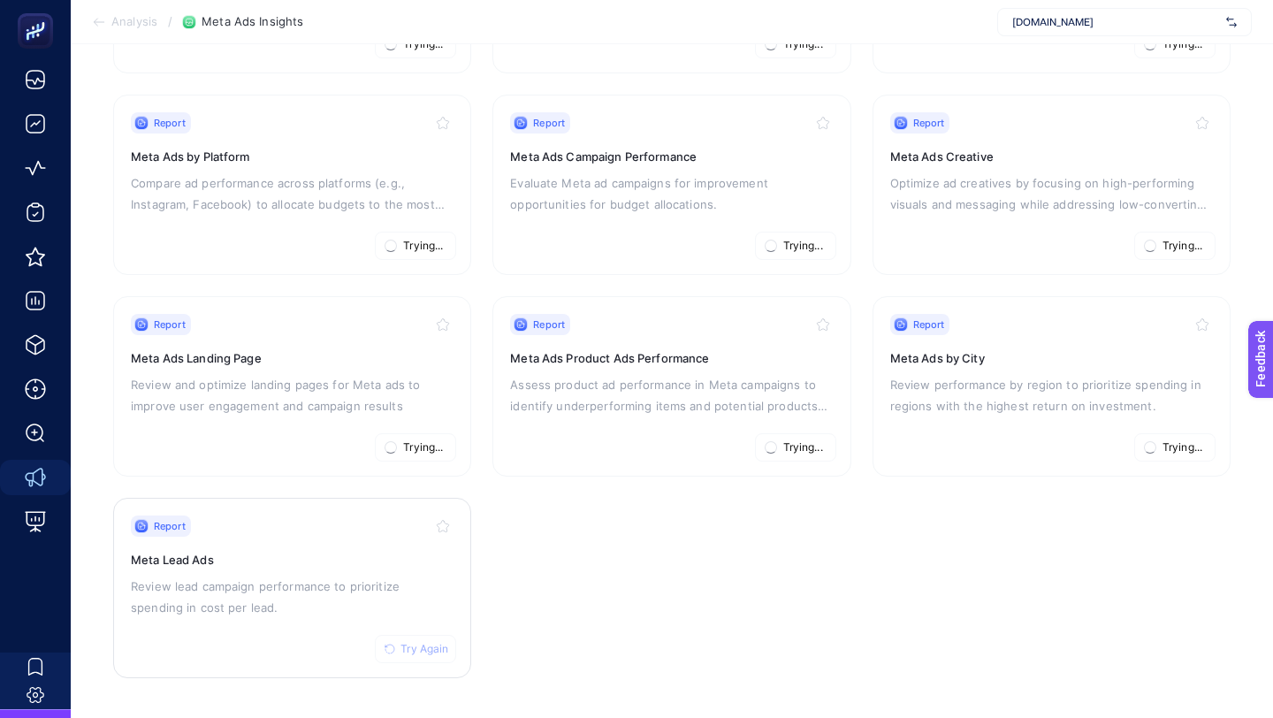
click at [416, 650] on span "Try Again" at bounding box center [424, 649] width 48 height 14
